Goal: Task Accomplishment & Management: Manage account settings

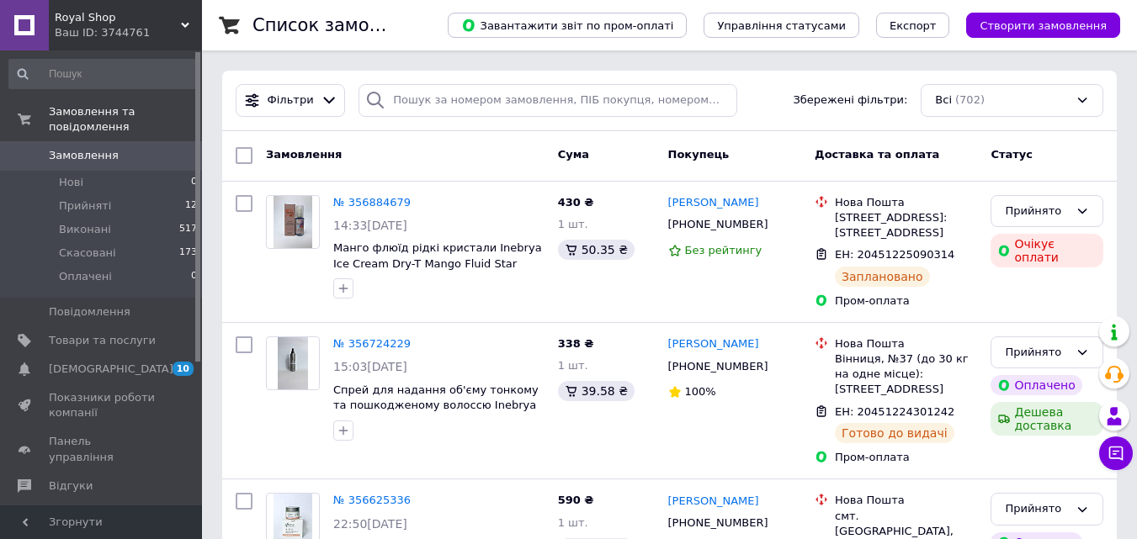
click at [117, 148] on span "Замовлення" at bounding box center [102, 155] width 107 height 15
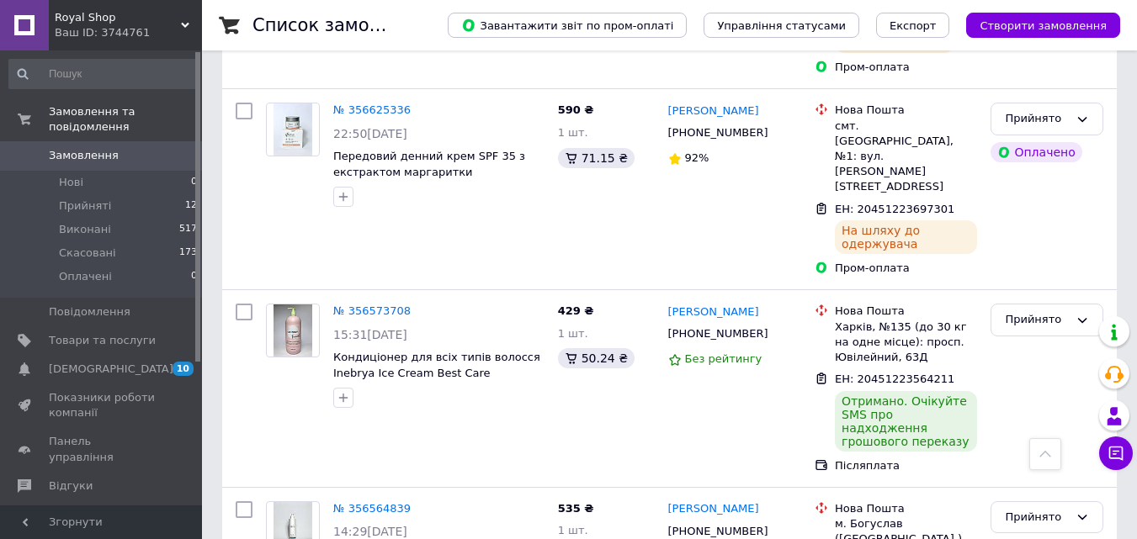
scroll to position [421, 0]
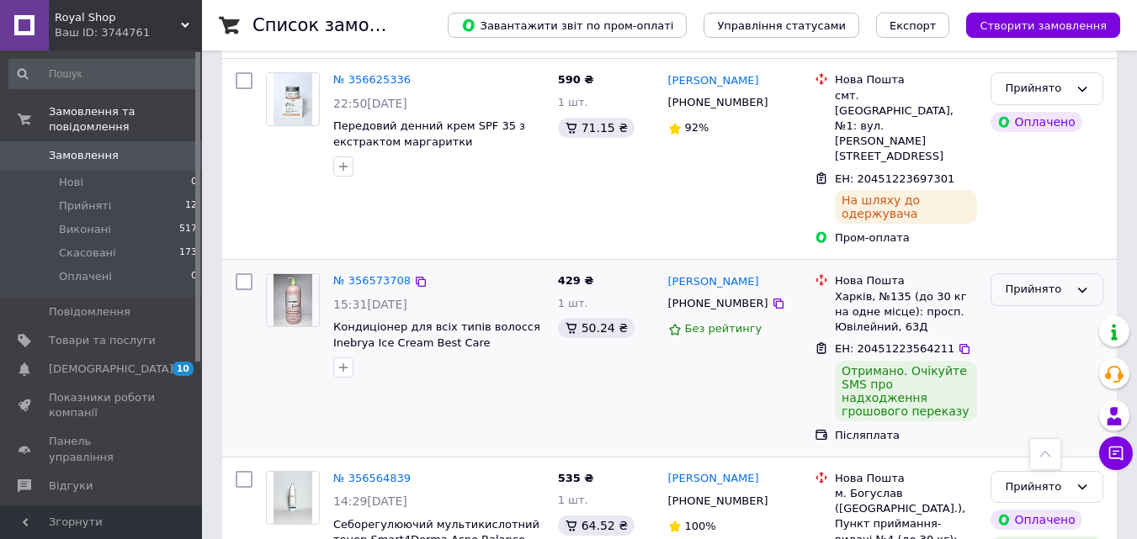
click at [1044, 281] on div "Прийнято" at bounding box center [1037, 290] width 64 height 18
click at [1050, 310] on li "Виконано" at bounding box center [1046, 325] width 111 height 31
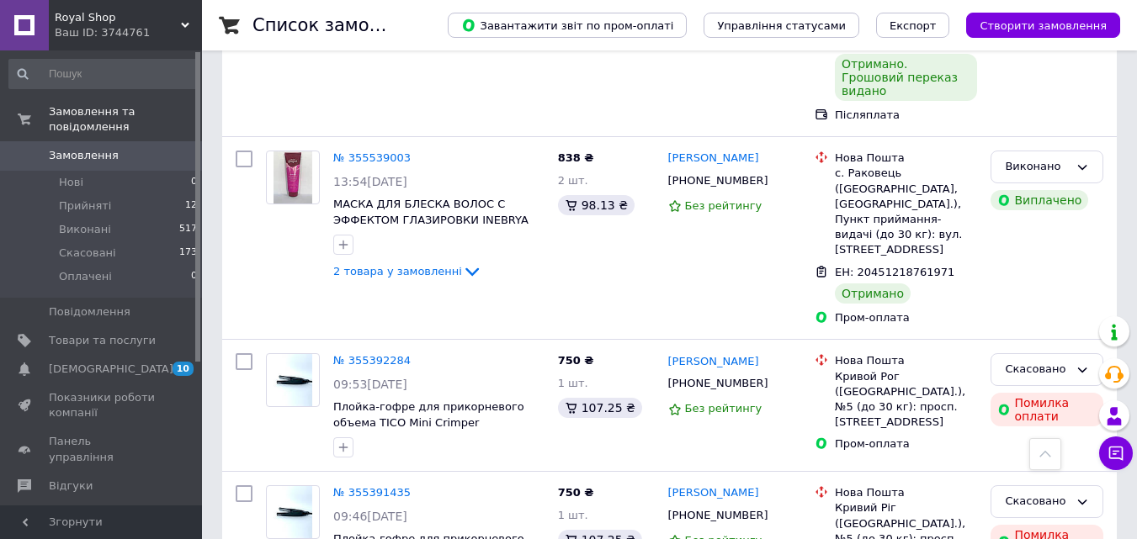
scroll to position [1851, 0]
